Goal: Task Accomplishment & Management: Complete application form

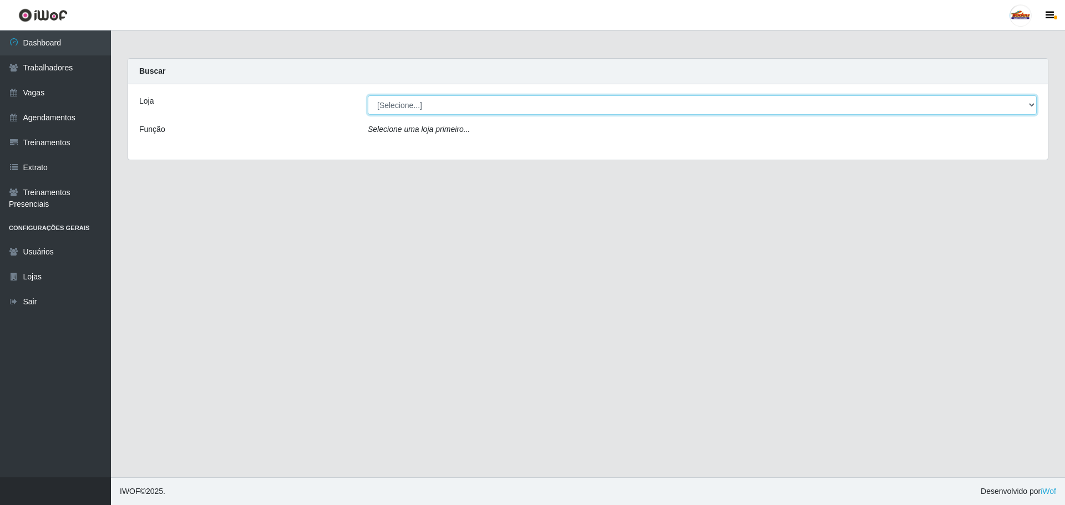
click at [411, 112] on select "[Selecione...] Supermercado Tadeu - [GEOGRAPHIC_DATA]" at bounding box center [702, 104] width 669 height 19
select select "195"
click at [368, 95] on select "[Selecione...] Supermercado Tadeu - [GEOGRAPHIC_DATA]" at bounding box center [702, 104] width 669 height 19
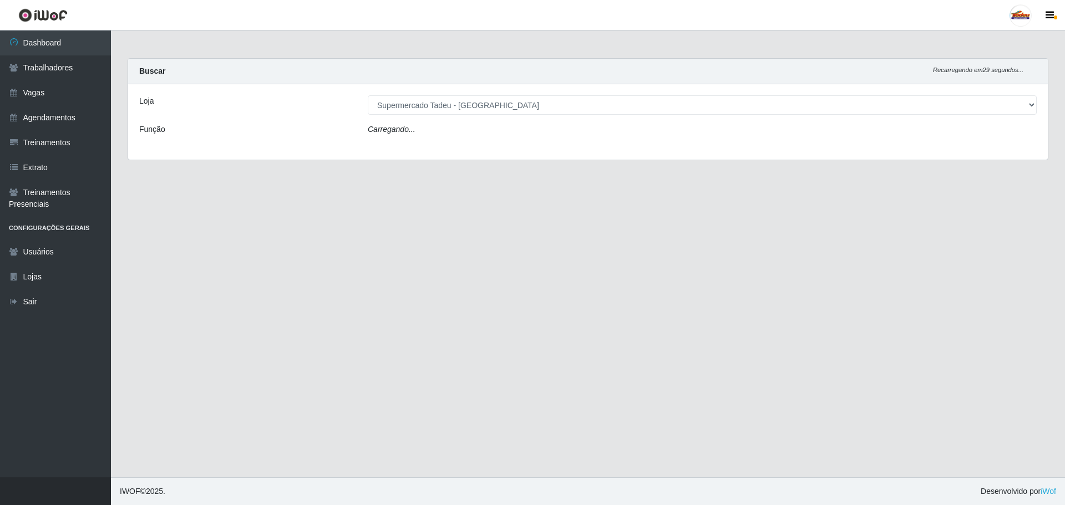
click at [415, 134] on div "Carregando..." at bounding box center [701, 132] width 685 height 16
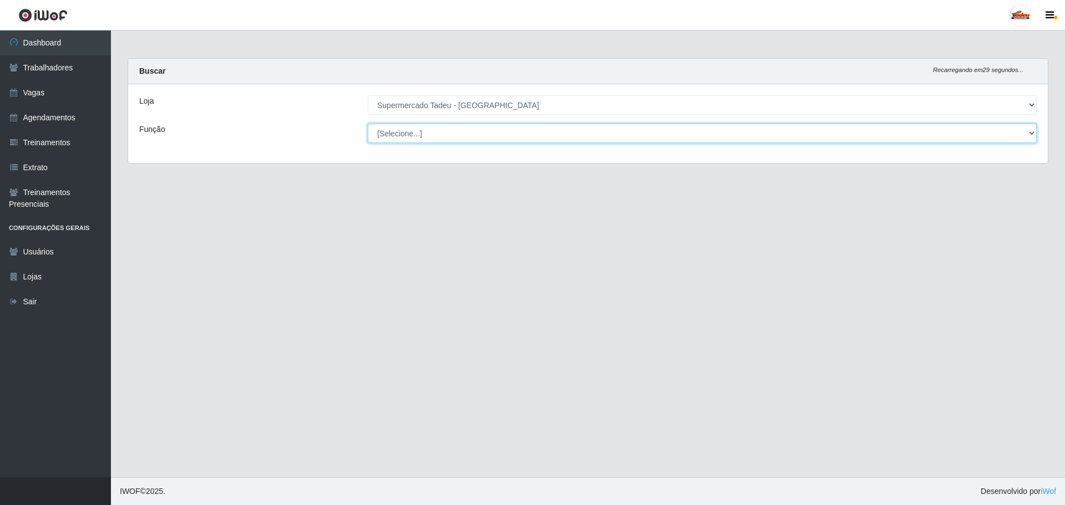
click at [407, 135] on select "[Selecione...] ASG ASG + ASG ++ Auxiliar de Estacionamento Auxiliar de Estacion…" at bounding box center [702, 133] width 669 height 19
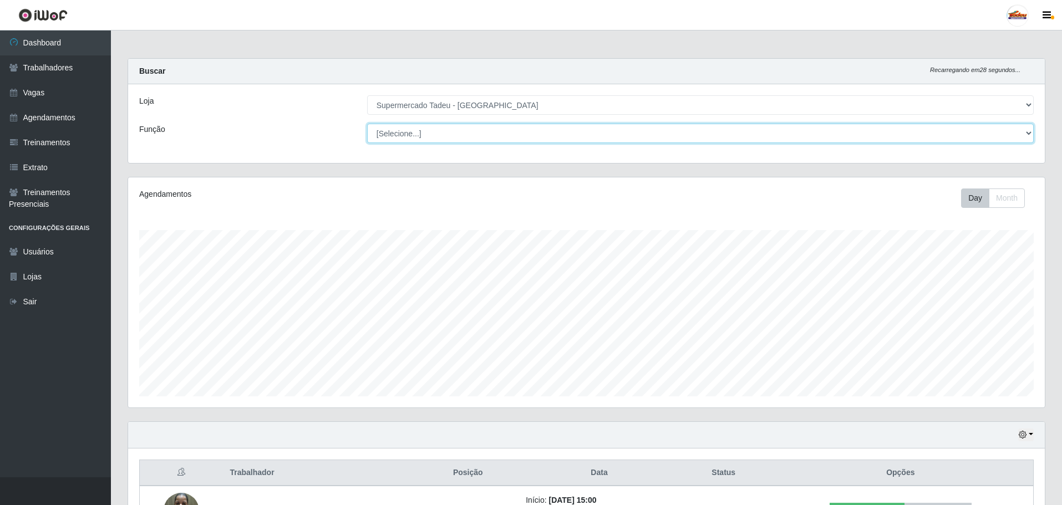
scroll to position [230, 917]
select select "1"
click at [367, 124] on select "[Selecione...] ASG ASG + ASG ++ Auxiliar de Estacionamento Auxiliar de Estacion…" at bounding box center [700, 133] width 666 height 19
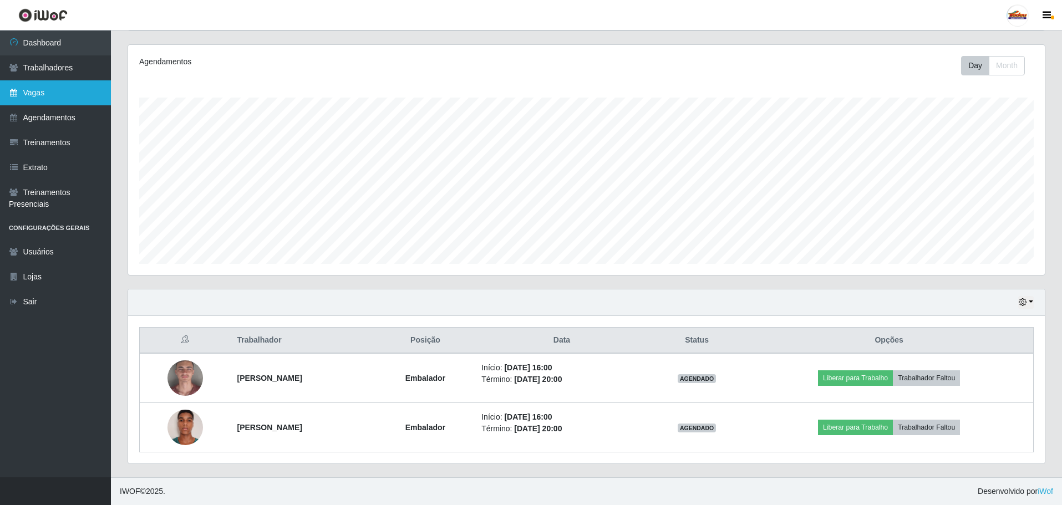
click at [35, 84] on link "Vagas" at bounding box center [55, 92] width 111 height 25
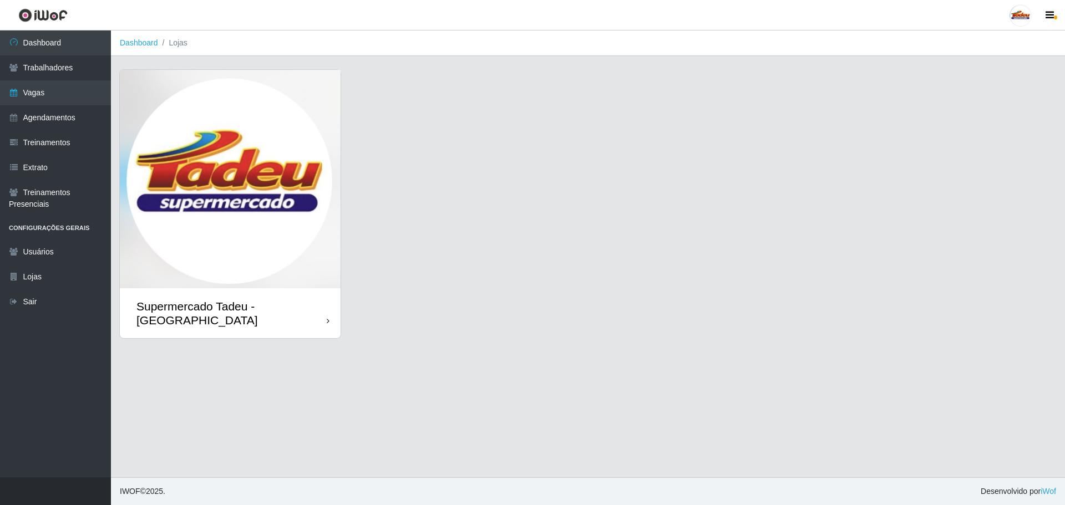
click at [275, 248] on img at bounding box center [230, 179] width 221 height 218
